Goal: Find specific page/section: Find specific page/section

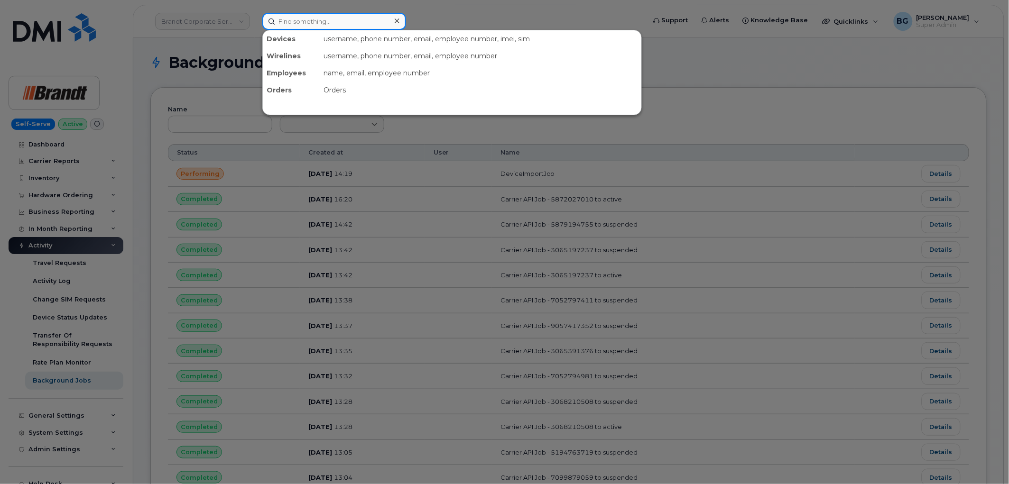
click at [333, 19] on input at bounding box center [334, 21] width 144 height 17
paste input "8259639854"
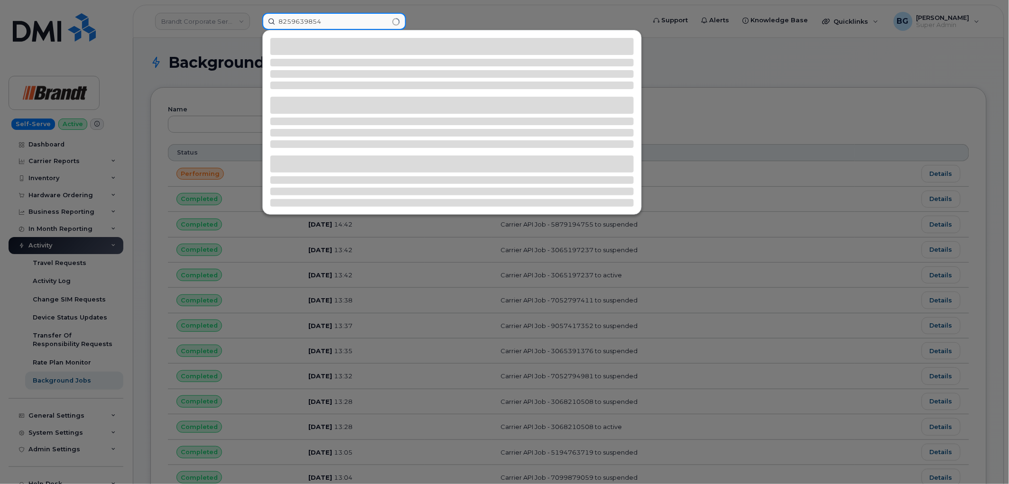
type input "8259639854"
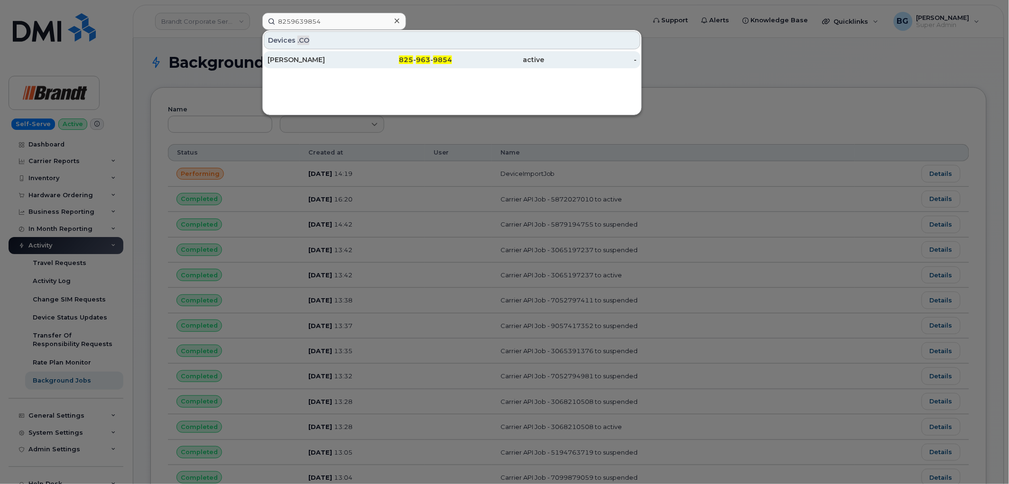
click at [420, 57] on span "963" at bounding box center [423, 60] width 14 height 9
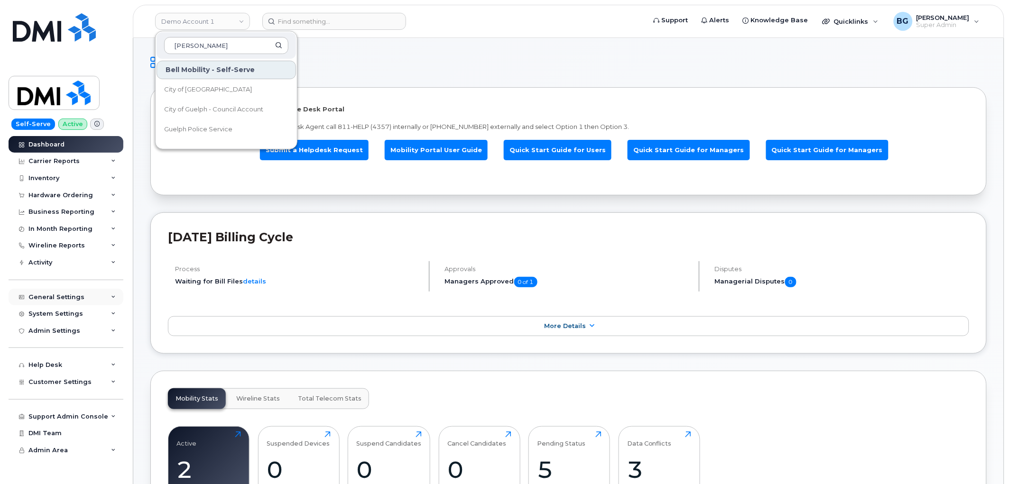
click at [69, 294] on div "General Settings" at bounding box center [56, 298] width 56 height 8
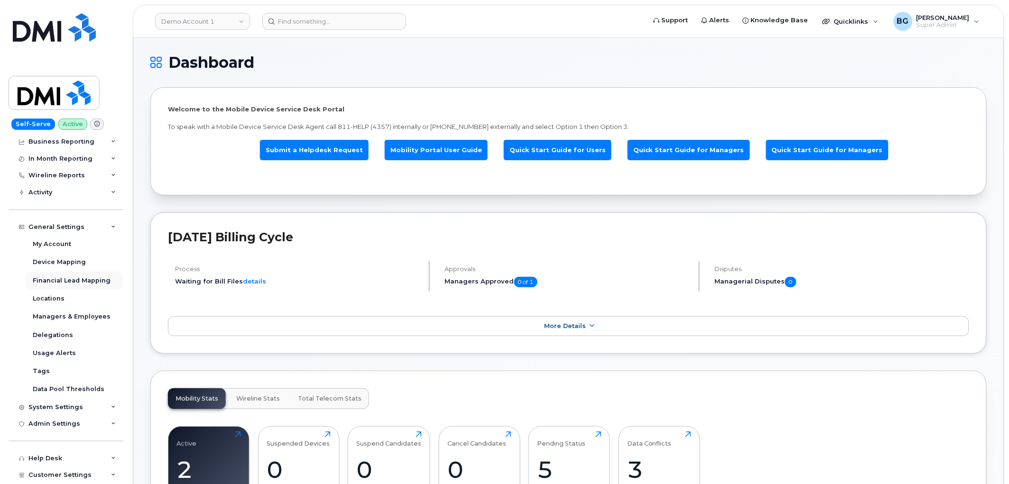
scroll to position [105, 0]
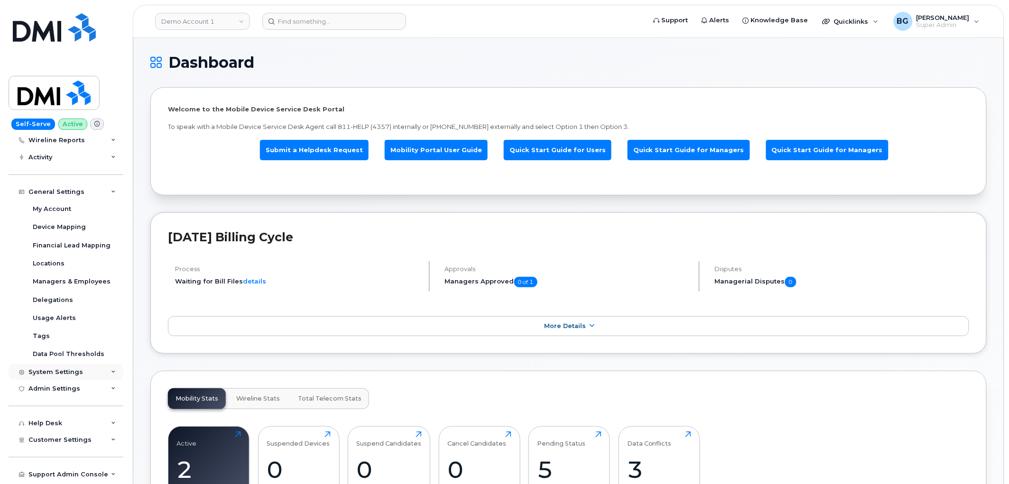
click at [59, 370] on div "System Settings" at bounding box center [55, 373] width 55 height 8
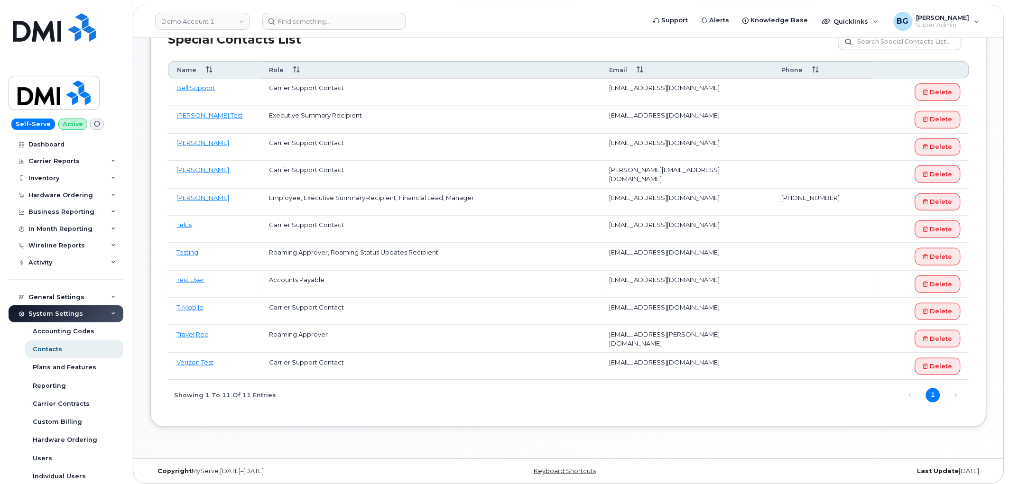
scroll to position [176, 0]
